Goal: Find specific page/section: Find specific page/section

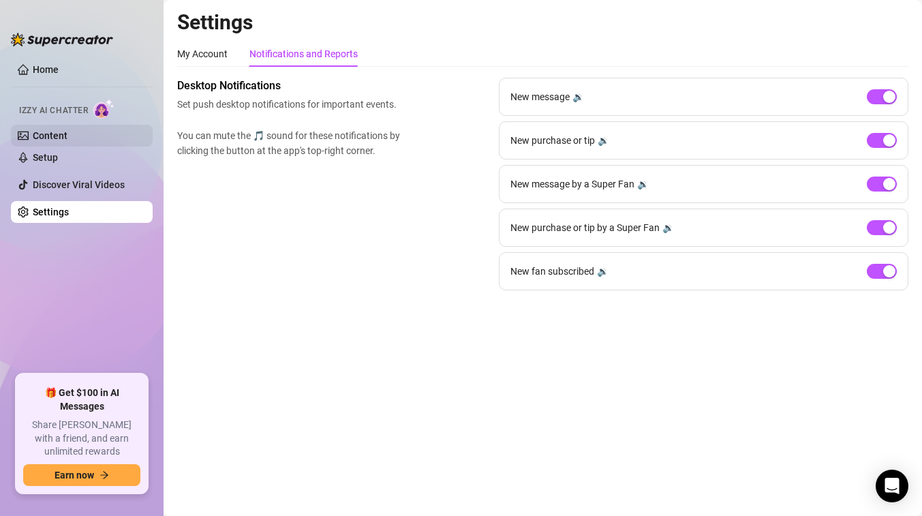
click at [67, 139] on link "Content" at bounding box center [50, 135] width 35 height 11
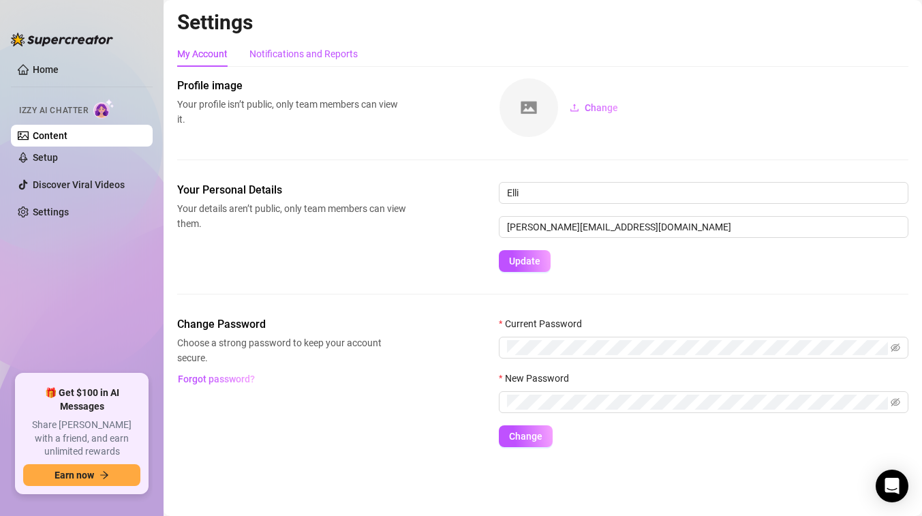
click at [303, 52] on div "Notifications and Reports" at bounding box center [303, 53] width 108 height 15
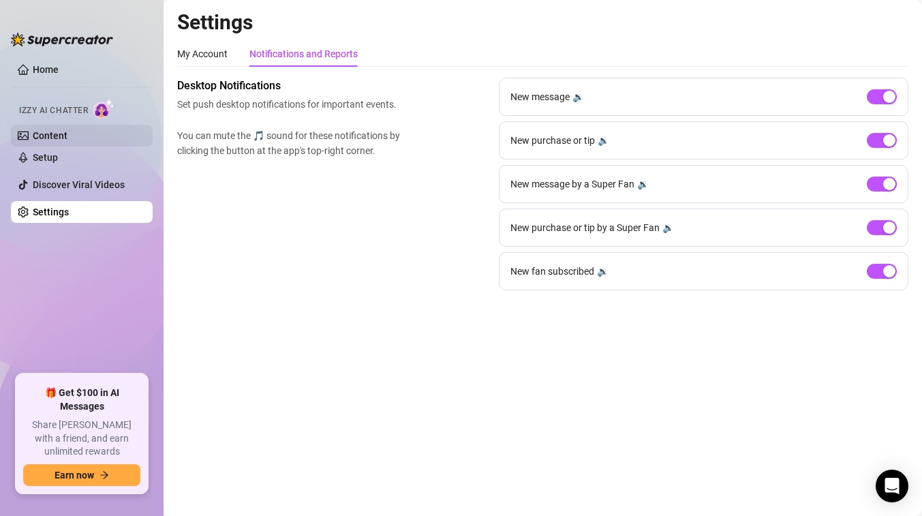
click at [40, 135] on link "Content" at bounding box center [50, 135] width 35 height 11
